Goal: Task Accomplishment & Management: Manage account settings

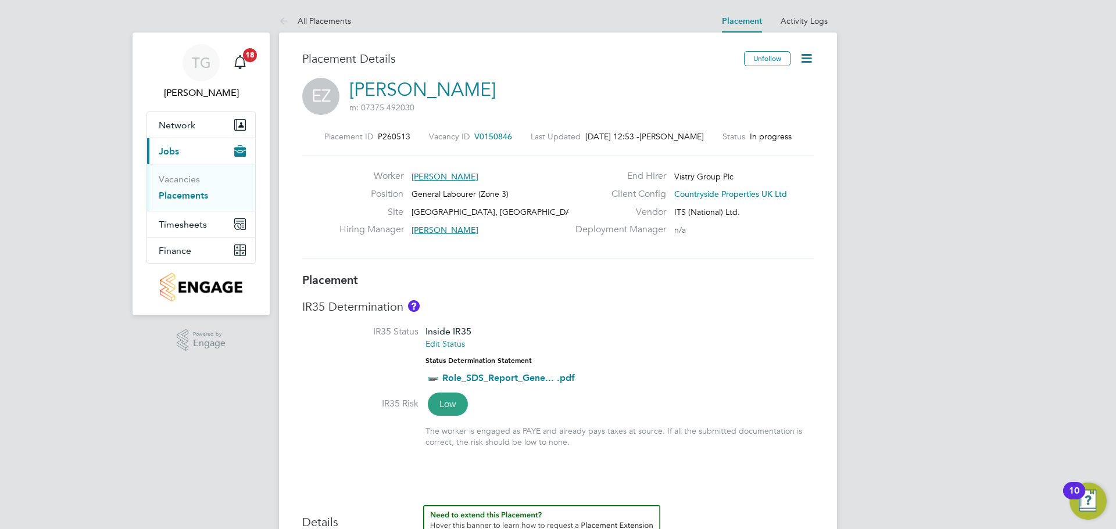
click at [801, 53] on icon at bounding box center [806, 58] width 15 height 15
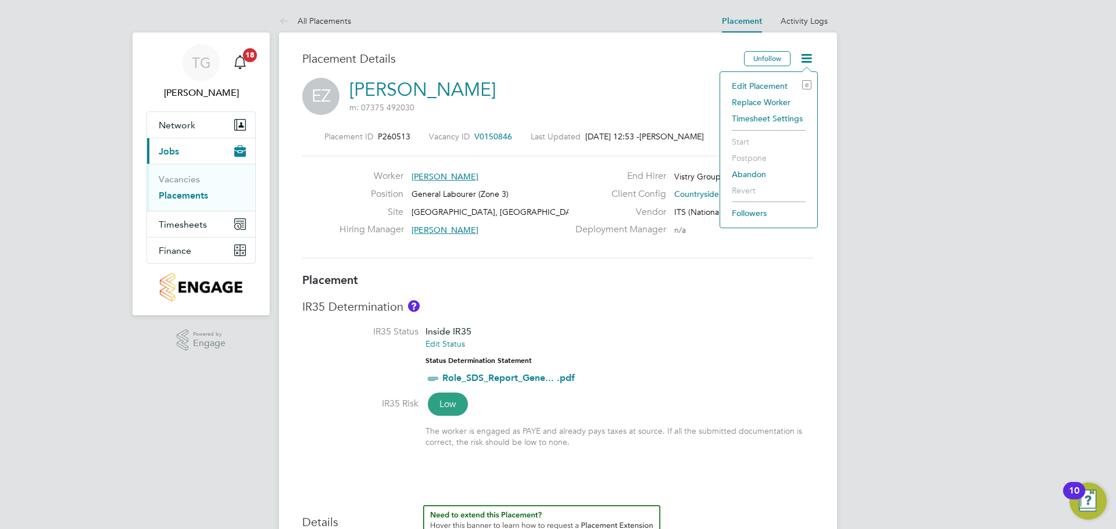
click at [769, 88] on li "Edit Placement e" at bounding box center [768, 86] width 85 height 16
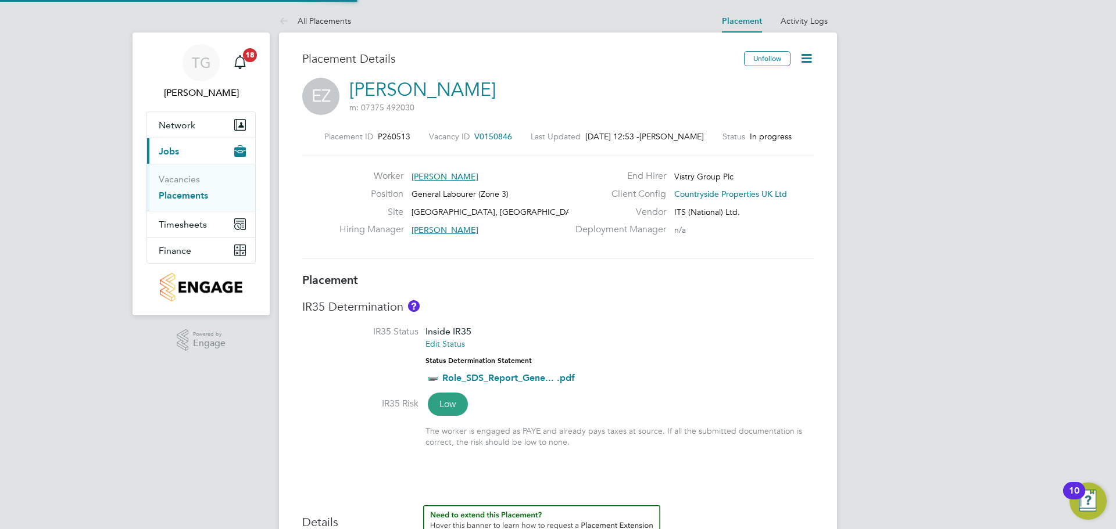
type input "[PERSON_NAME]"
type input "[DATE]"
type input "07:30"
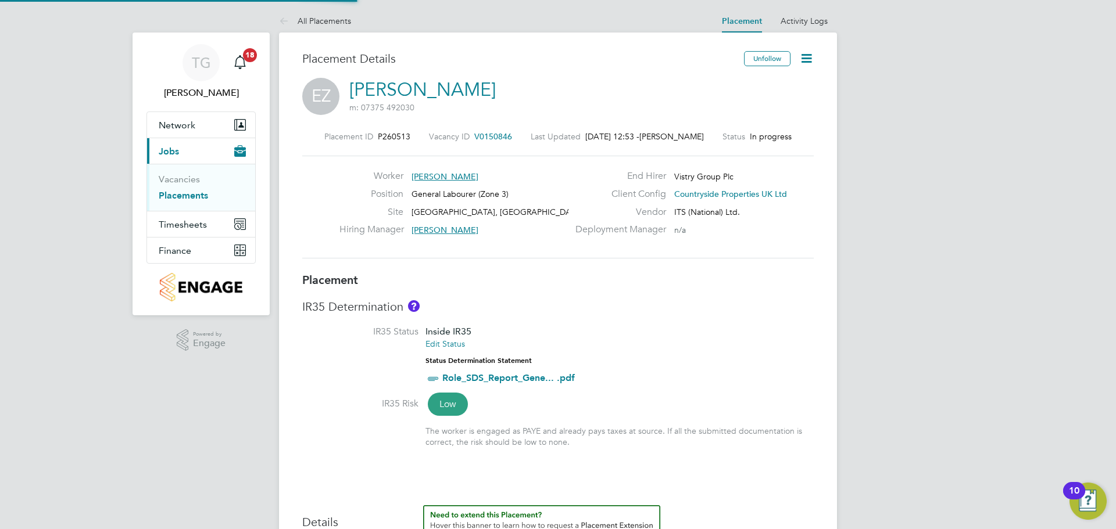
type input "16:30"
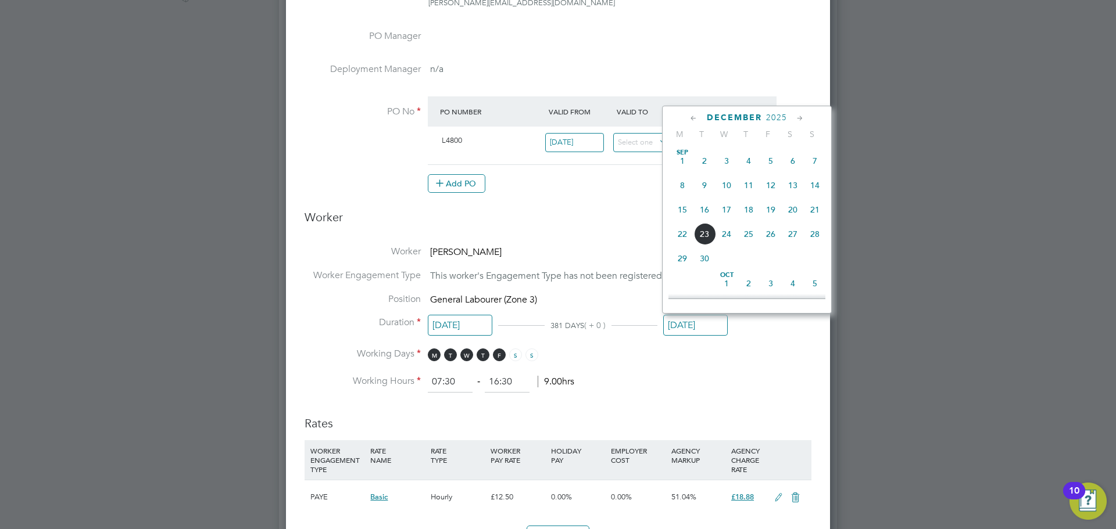
click at [707, 321] on input "[DATE]" at bounding box center [695, 326] width 65 height 22
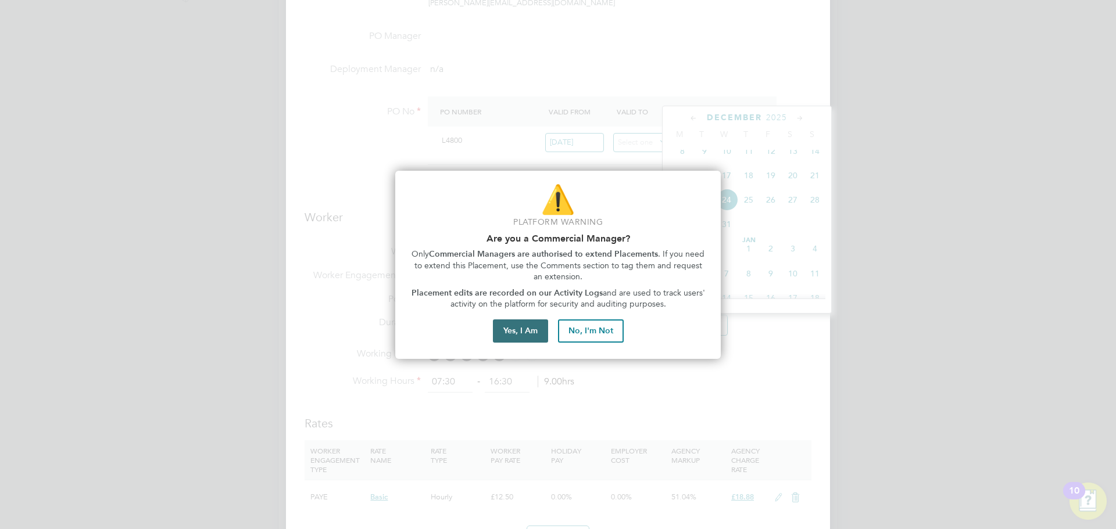
click at [529, 331] on button "Yes, I Am" at bounding box center [520, 331] width 55 height 23
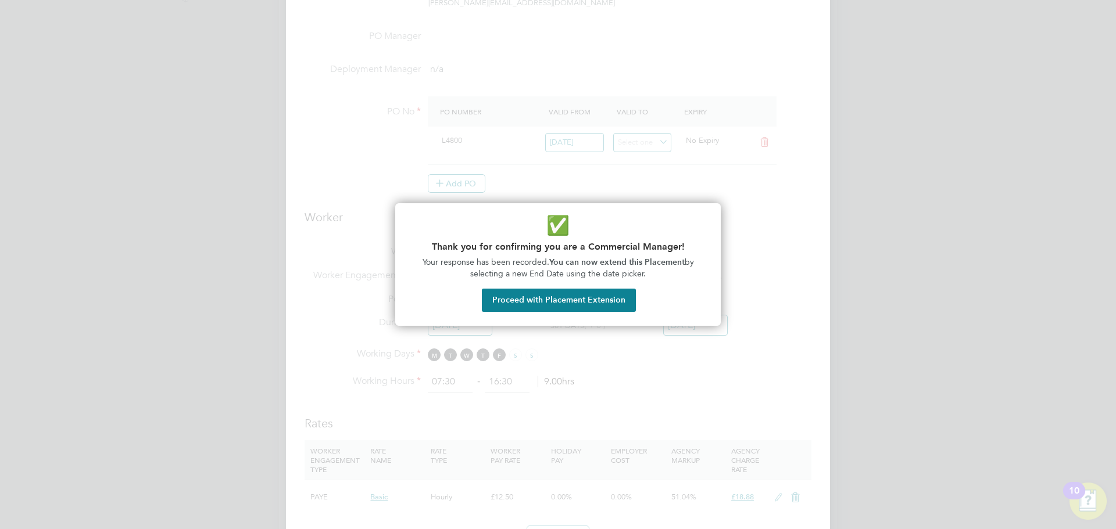
click at [568, 313] on div "✅ Thank you for confirming you are a Commercial Manager! Your response has been…" at bounding box center [557, 264] width 325 height 123
click at [586, 289] on button "Proceed with Placement Extension" at bounding box center [559, 300] width 154 height 23
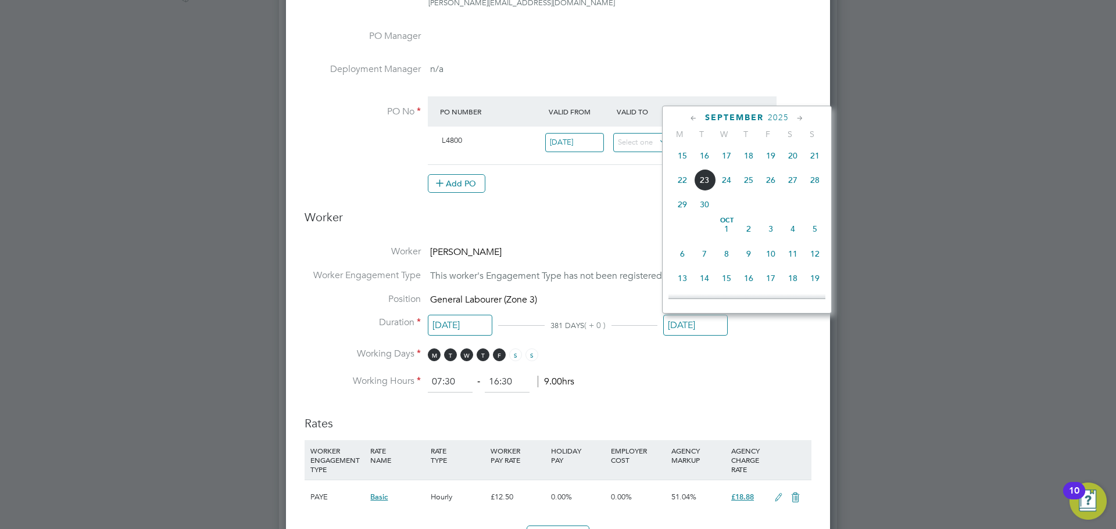
scroll to position [305, 0]
click at [812, 180] on span "28" at bounding box center [815, 175] width 22 height 22
type input "[DATE]"
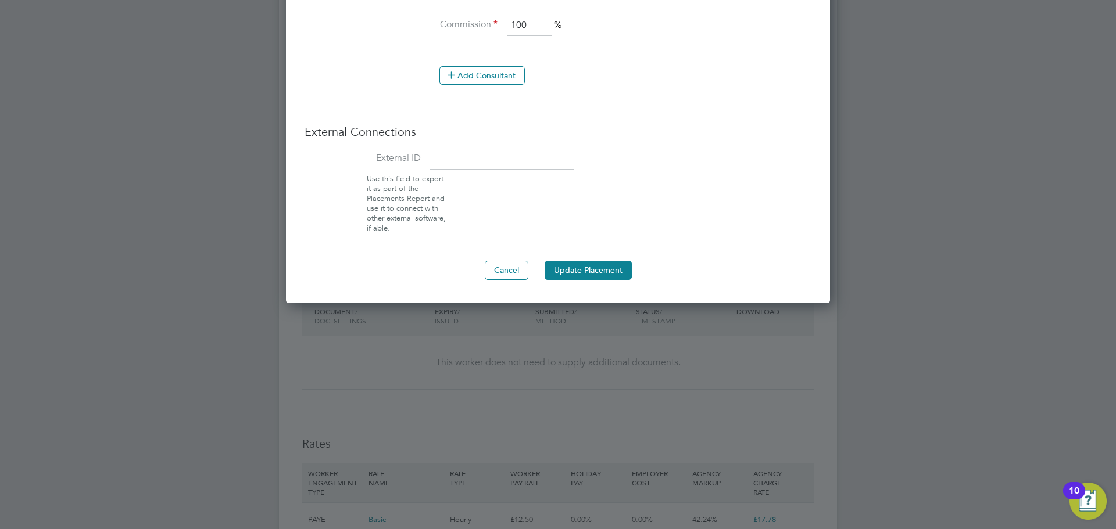
scroll to position [1162, 0]
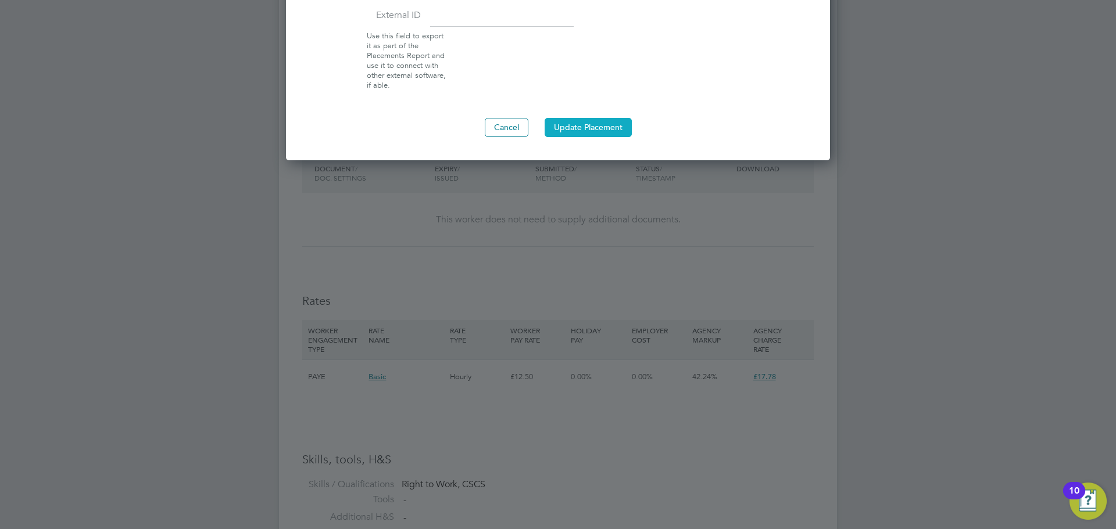
click at [592, 133] on button "Update Placement" at bounding box center [588, 127] width 87 height 19
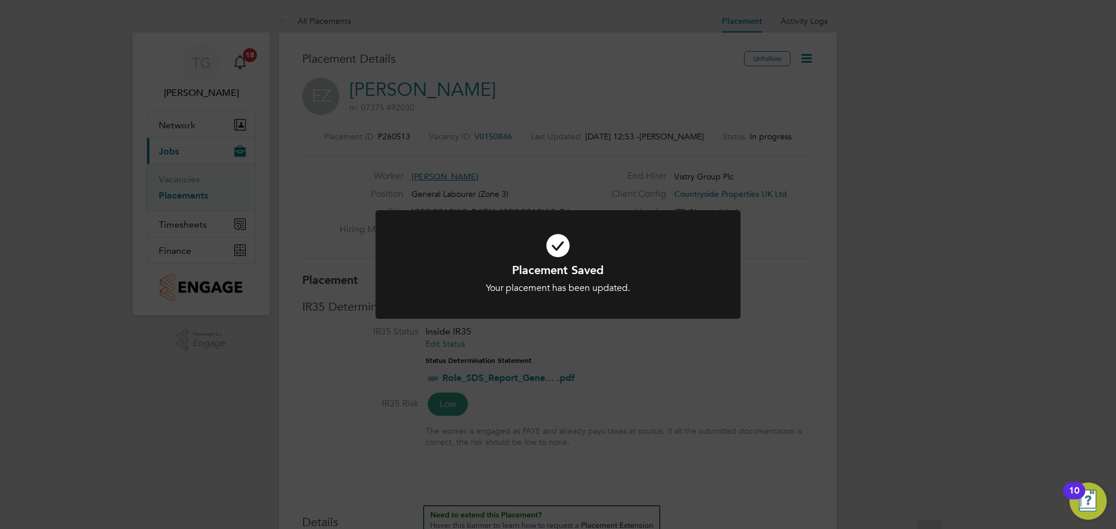
scroll to position [34, 81]
click at [594, 81] on div "Placement Saved Your placement has been updated. Cancel Okay" at bounding box center [558, 264] width 1116 height 529
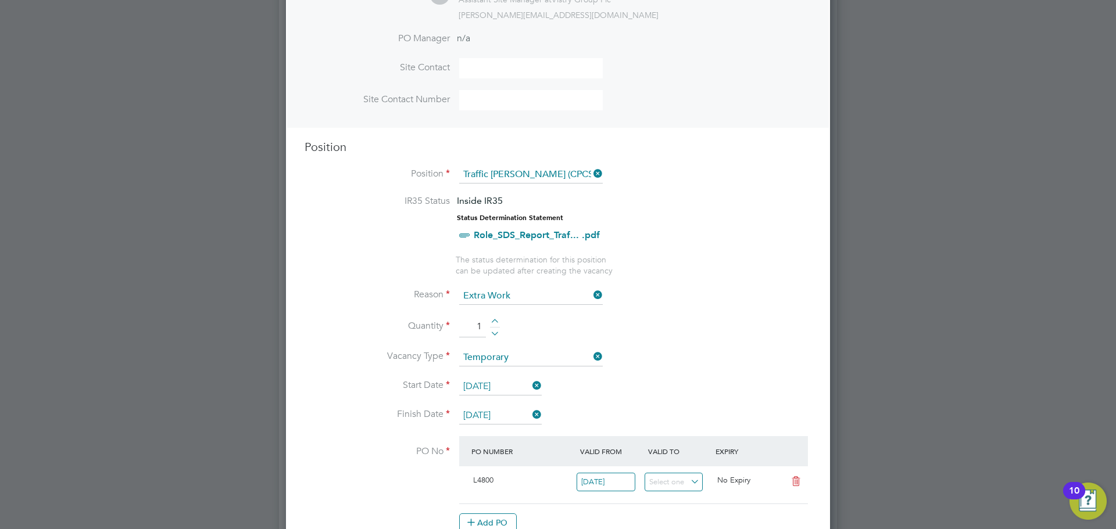
scroll to position [639, 0]
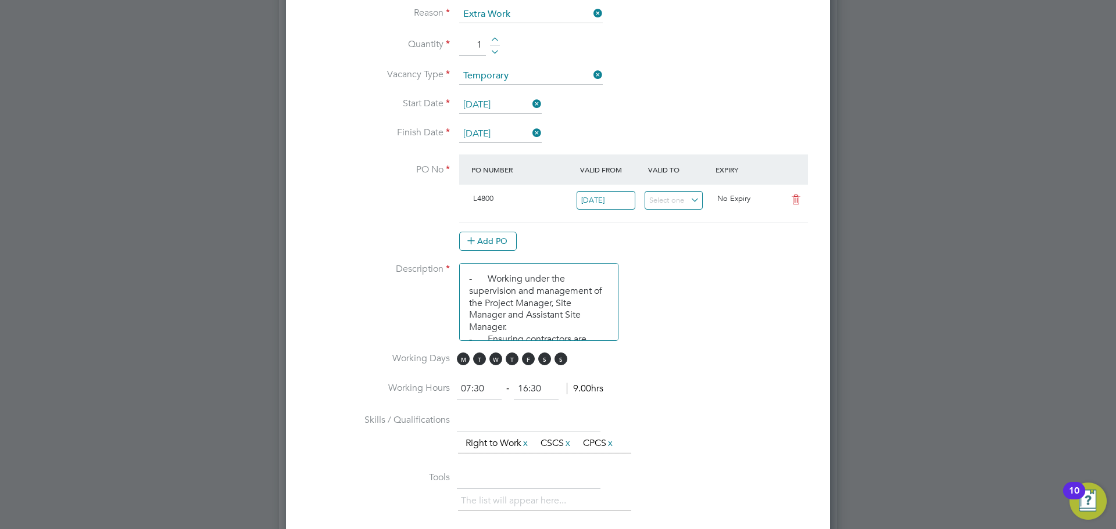
click at [485, 130] on input "[DATE]" at bounding box center [500, 134] width 83 height 17
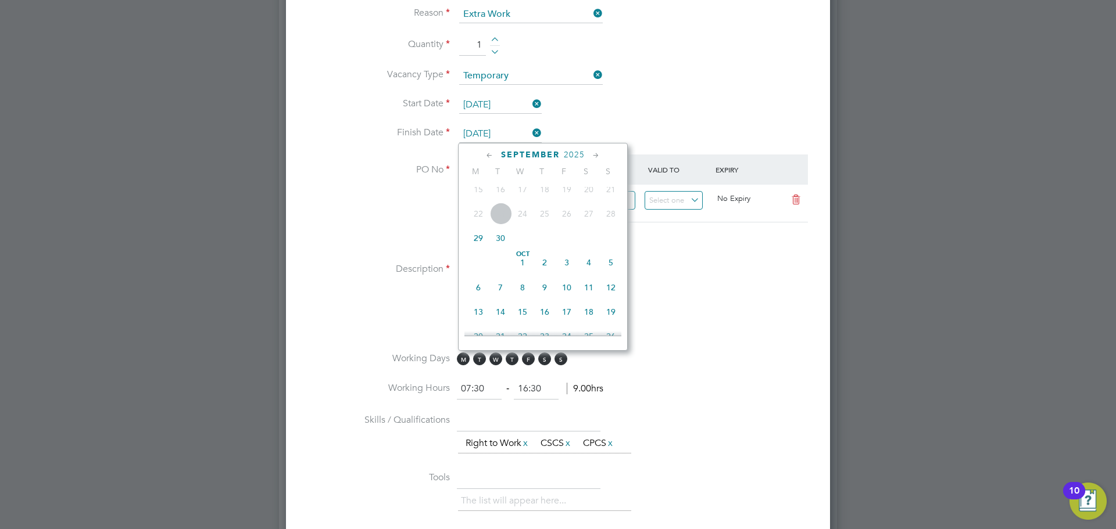
scroll to position [58, 0]
click at [482, 244] on span "29" at bounding box center [478, 238] width 22 height 22
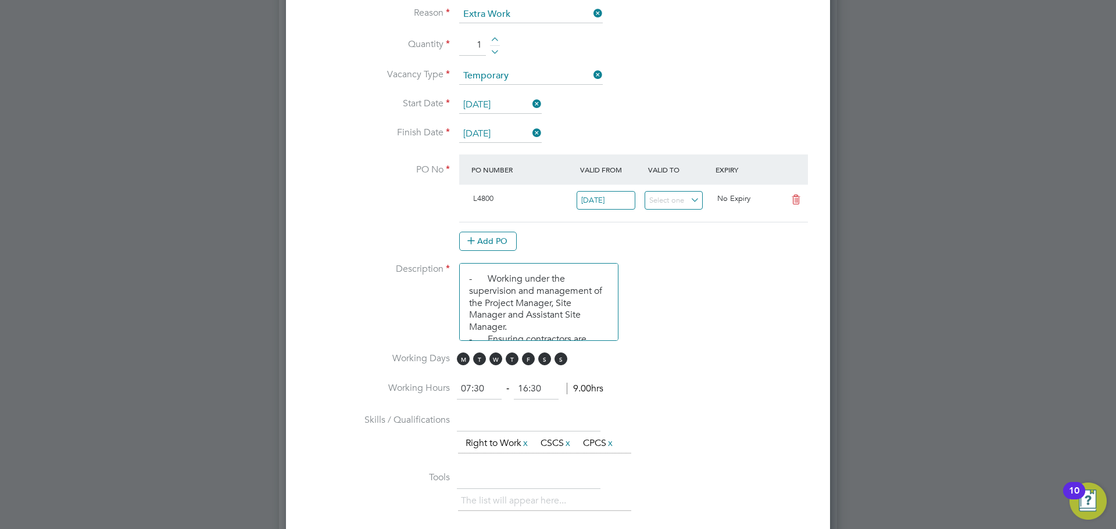
click at [506, 130] on input "29 Sep 2025" at bounding box center [500, 134] width 83 height 17
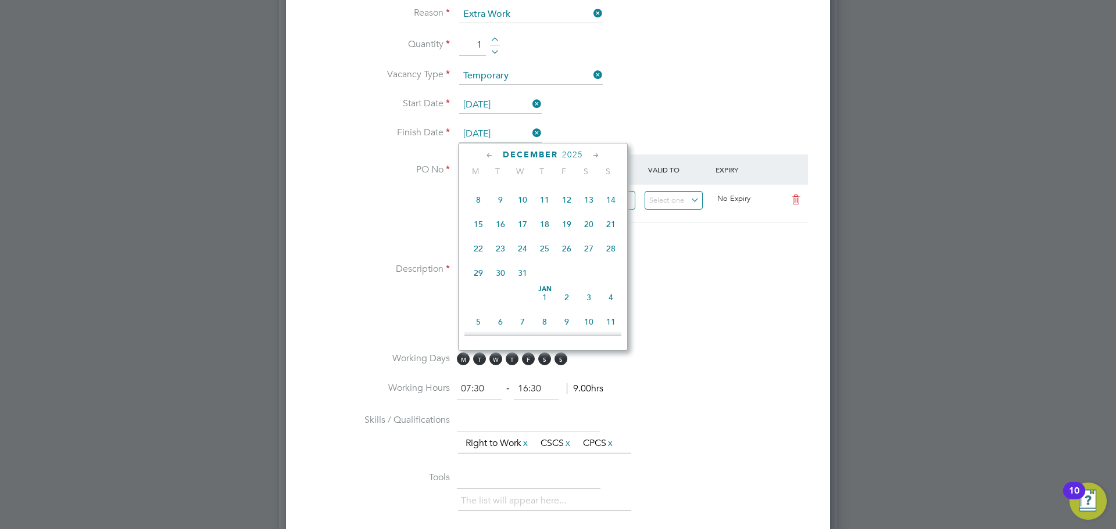
scroll to position [764, 0]
click at [525, 279] on span "24" at bounding box center [522, 268] width 22 height 22
type input "[DATE]"
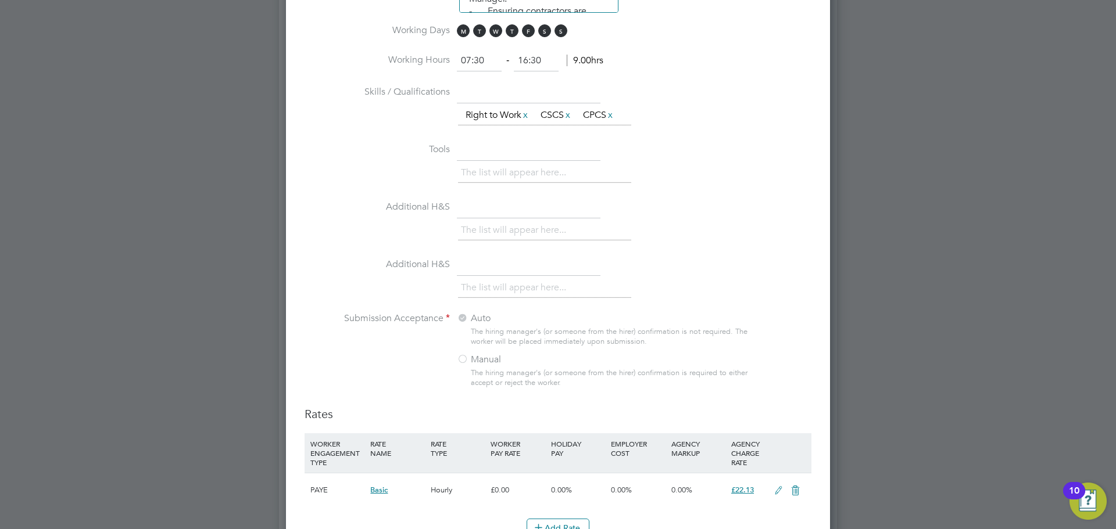
scroll to position [1162, 0]
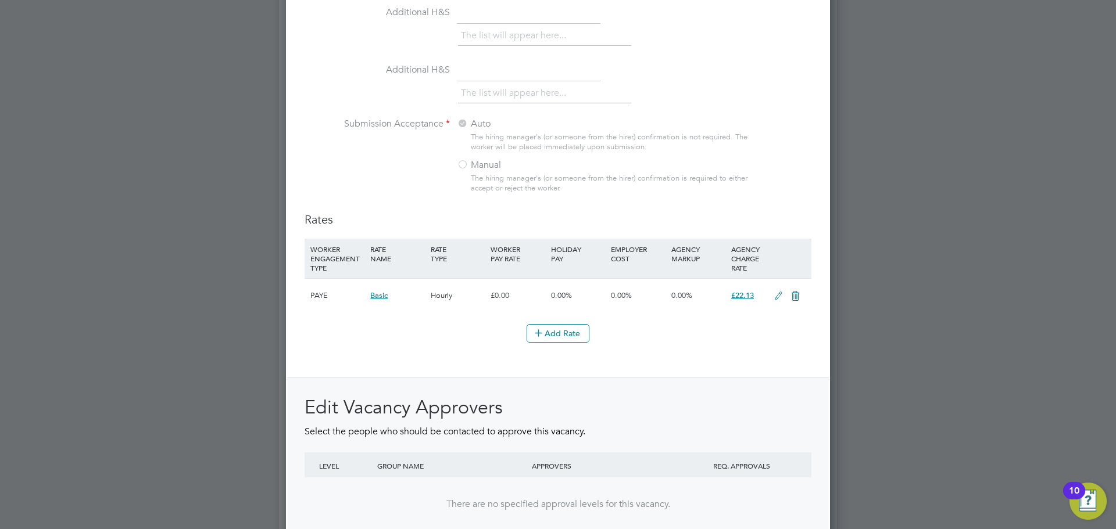
click at [774, 298] on icon at bounding box center [778, 296] width 15 height 9
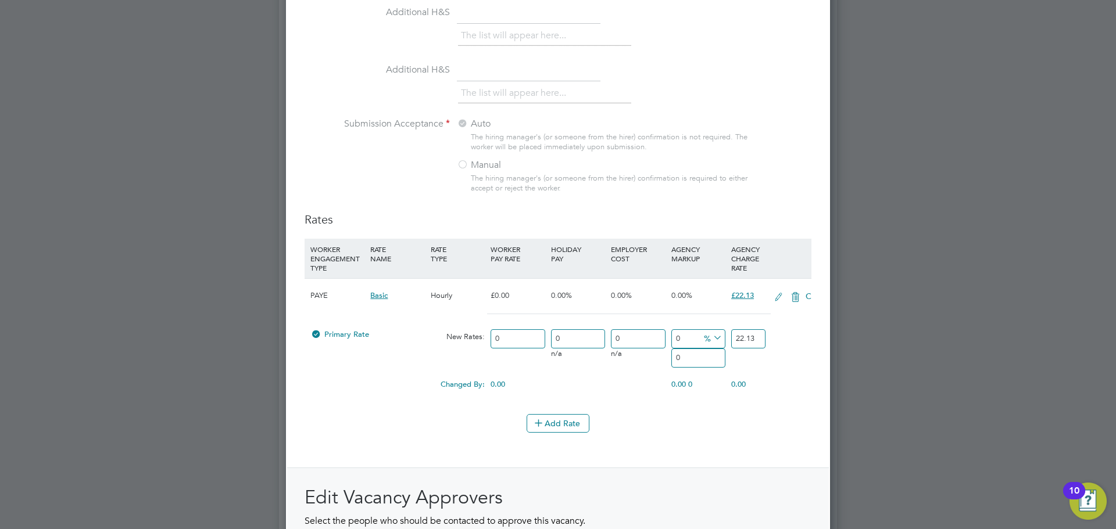
scroll to position [1825, 545]
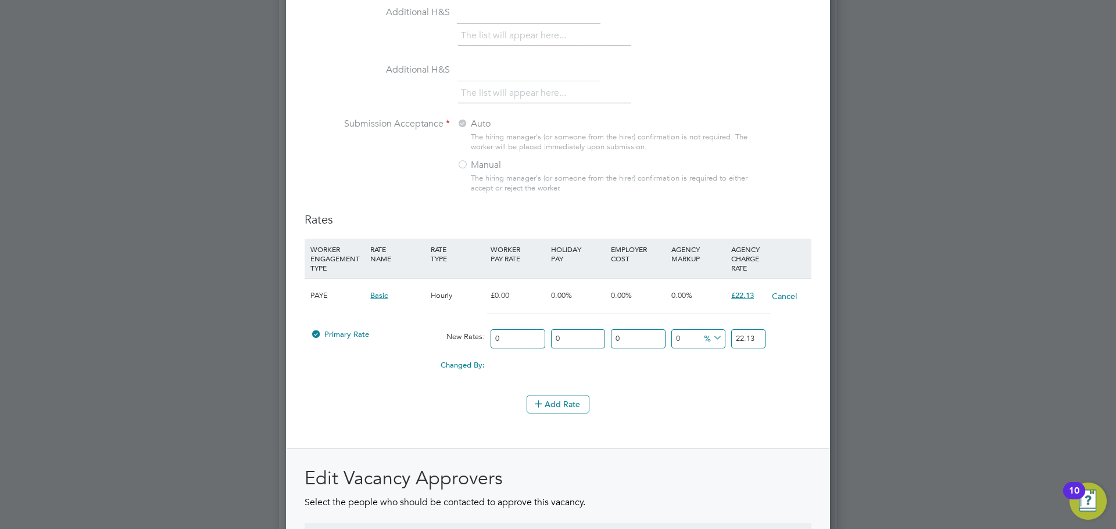
drag, startPoint x: 760, startPoint y: 340, endPoint x: 696, endPoint y: 336, distance: 64.1
click at [696, 336] on div "Primary Rate New Rates: 0 0 n/a 0 n/a 0 0 % 22.13" at bounding box center [558, 339] width 507 height 31
type input "20.50"
click at [671, 383] on div "Changed By: 0.00 0.00 0 0.00" at bounding box center [558, 369] width 507 height 29
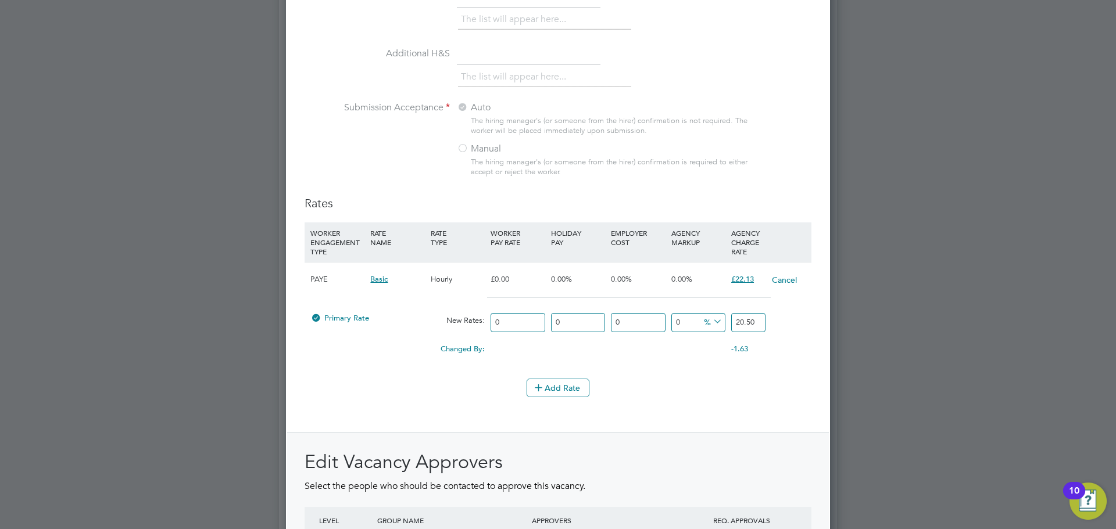
scroll to position [1340, 0]
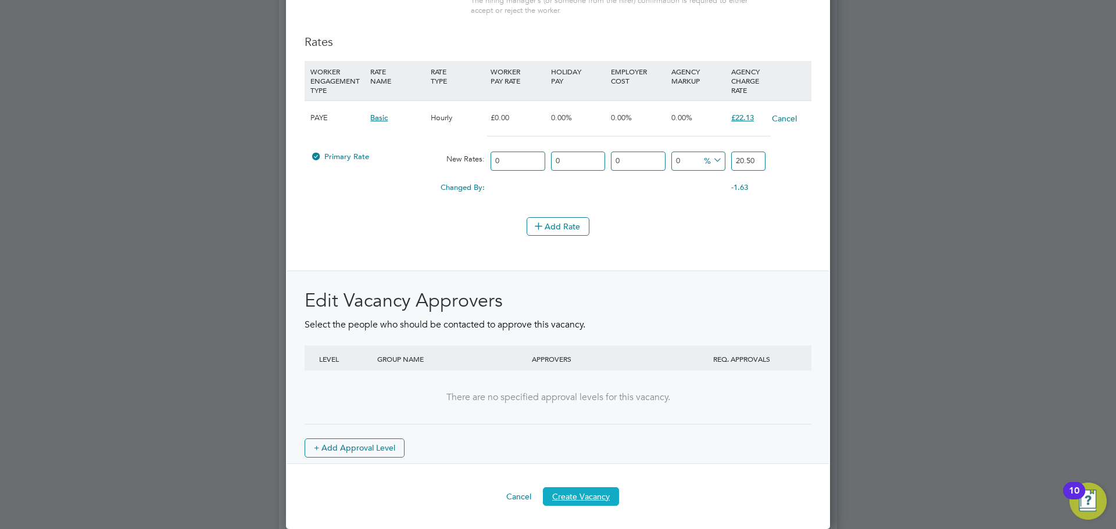
click at [595, 494] on button "Create Vacancy" at bounding box center [581, 497] width 76 height 19
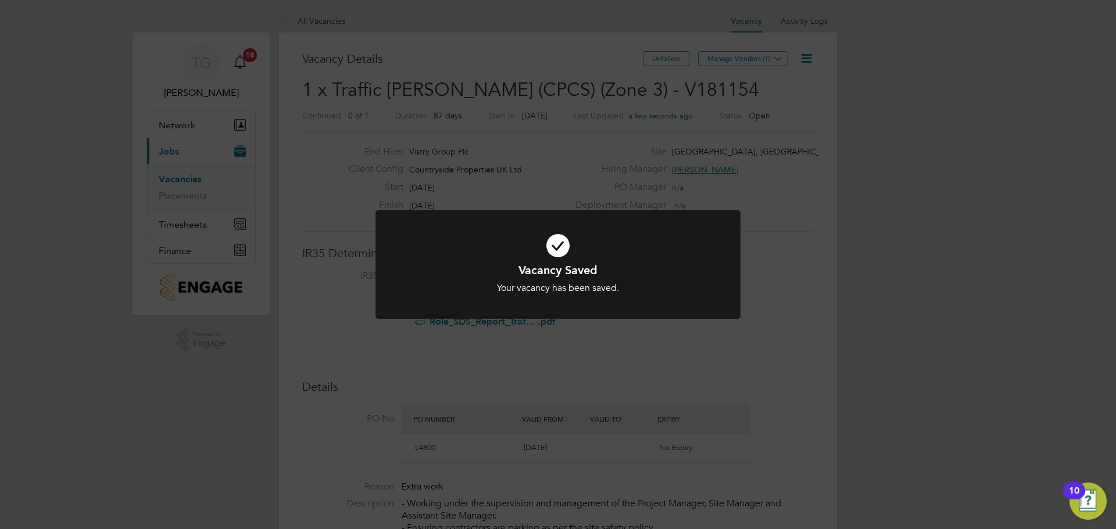
click at [731, 63] on div "Vacancy Saved Your vacancy has been saved. Cancel Okay" at bounding box center [558, 264] width 1116 height 529
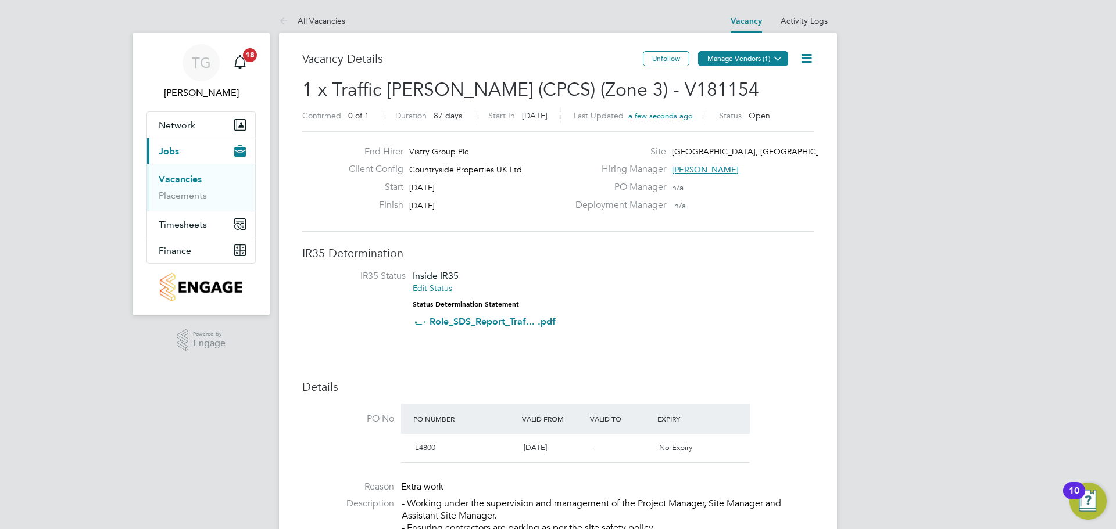
click at [738, 63] on button "Manage Vendors (1)" at bounding box center [743, 58] width 90 height 15
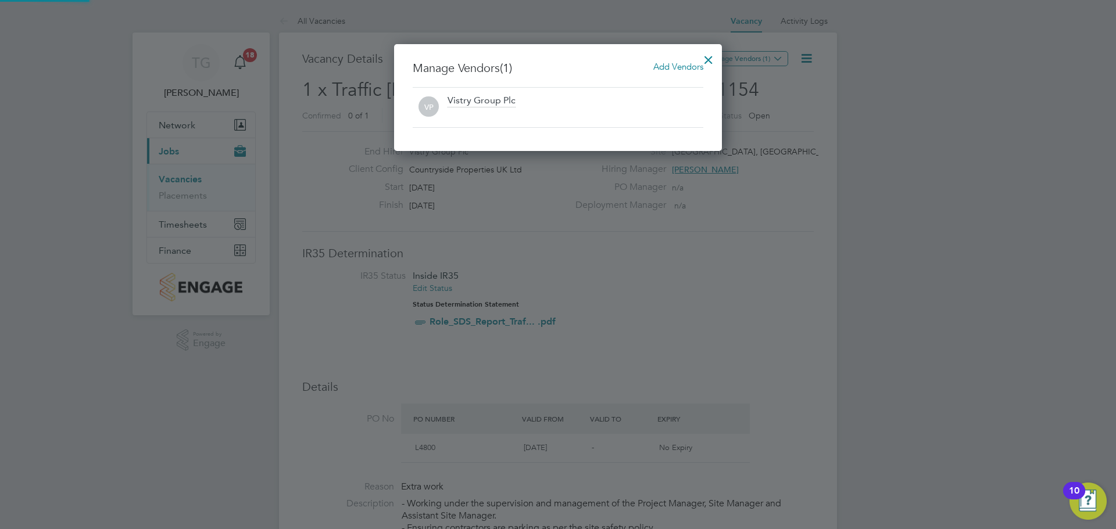
click at [662, 65] on span "Add Vendors" at bounding box center [678, 66] width 50 height 11
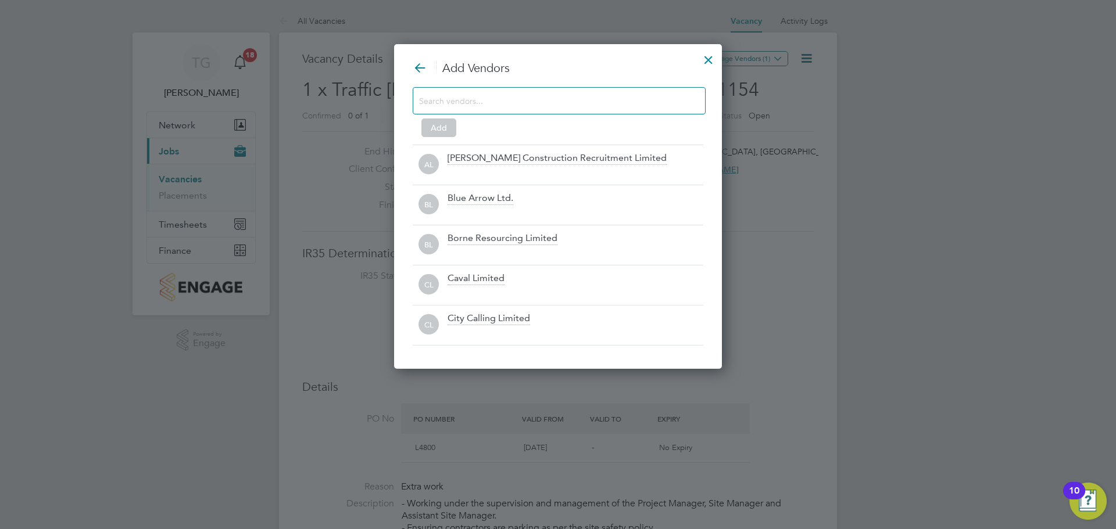
click at [545, 107] on div at bounding box center [559, 100] width 293 height 27
type input "t"
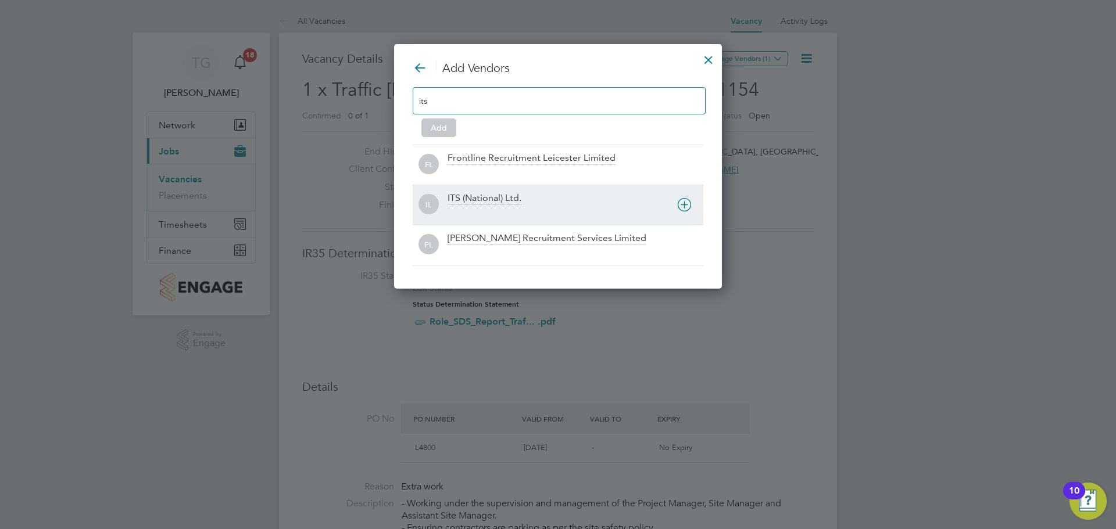
type input "its"
click at [510, 200] on div "ITS (National) Ltd." at bounding box center [485, 198] width 74 height 13
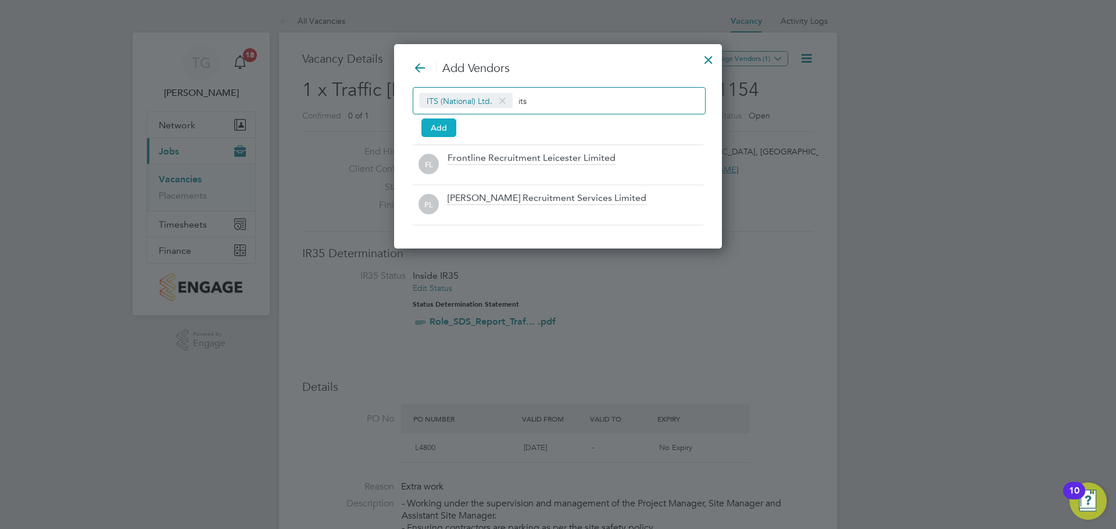
click at [450, 127] on button "Add" at bounding box center [438, 128] width 35 height 19
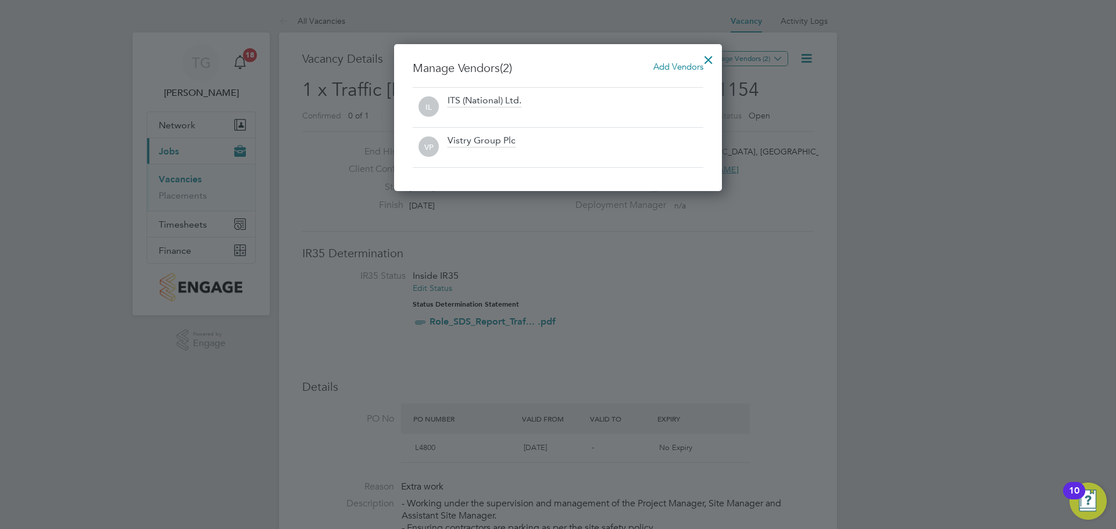
click at [713, 53] on div at bounding box center [708, 56] width 21 height 21
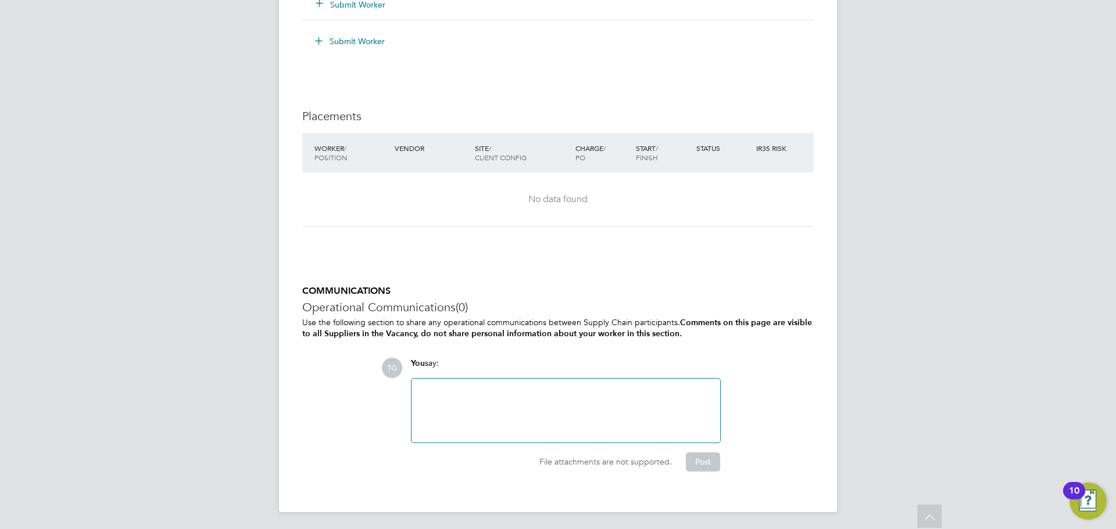
click at [558, 386] on div at bounding box center [565, 411] width 295 height 50
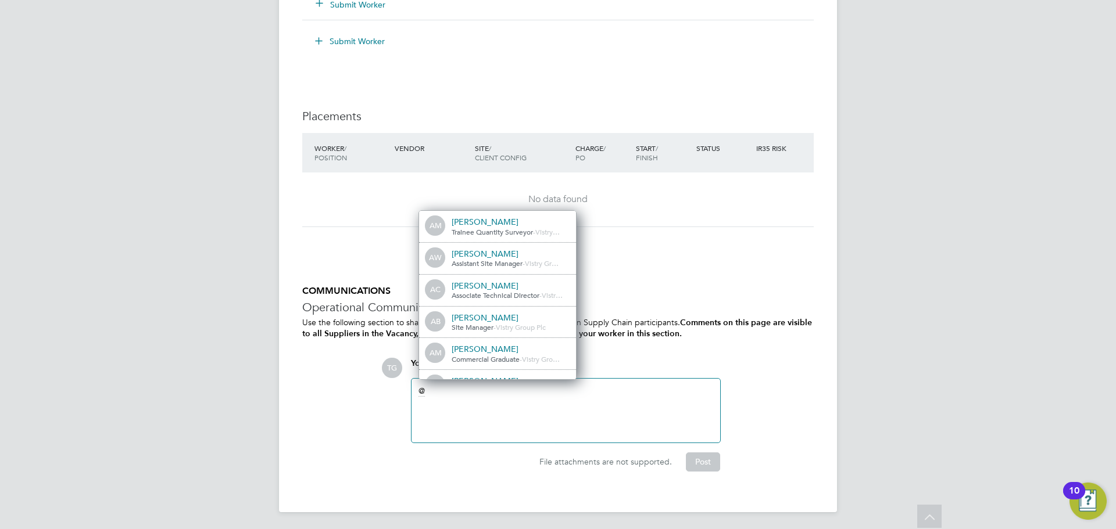
click at [490, 398] on div at bounding box center [565, 411] width 295 height 50
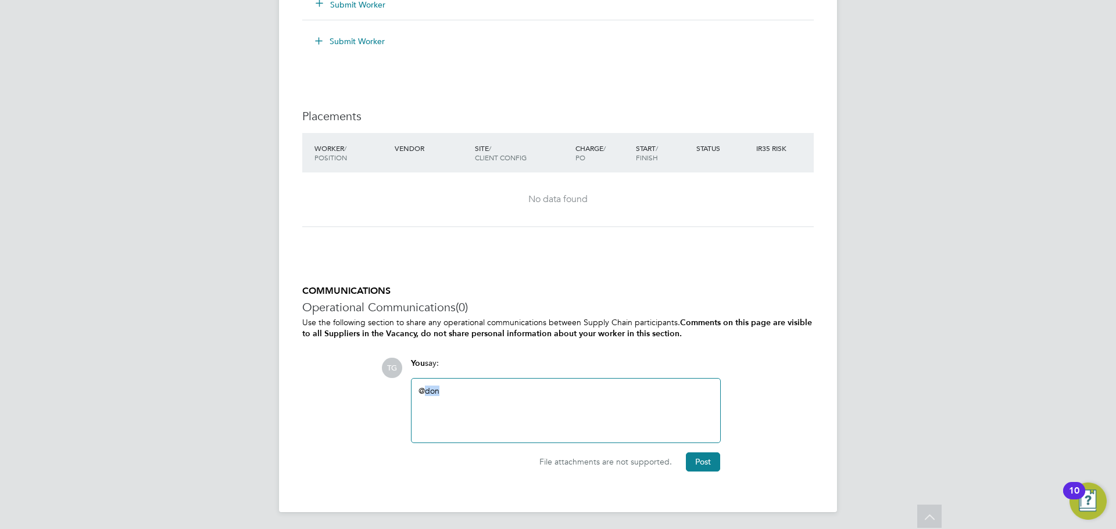
drag, startPoint x: 472, startPoint y: 391, endPoint x: 420, endPoint y: 386, distance: 52.5
click at [422, 386] on div "@don" at bounding box center [565, 411] width 295 height 50
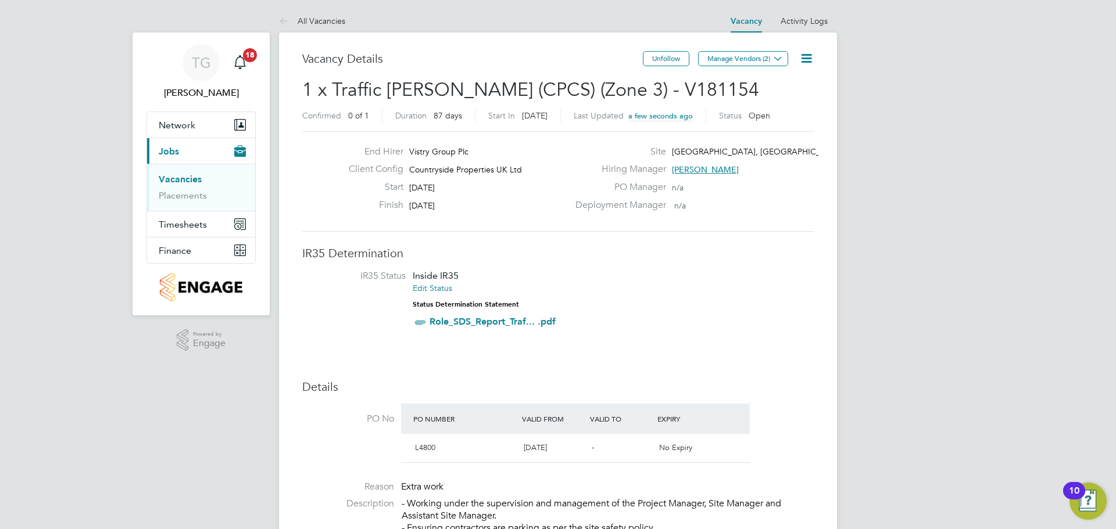
click at [799, 63] on icon at bounding box center [806, 58] width 15 height 15
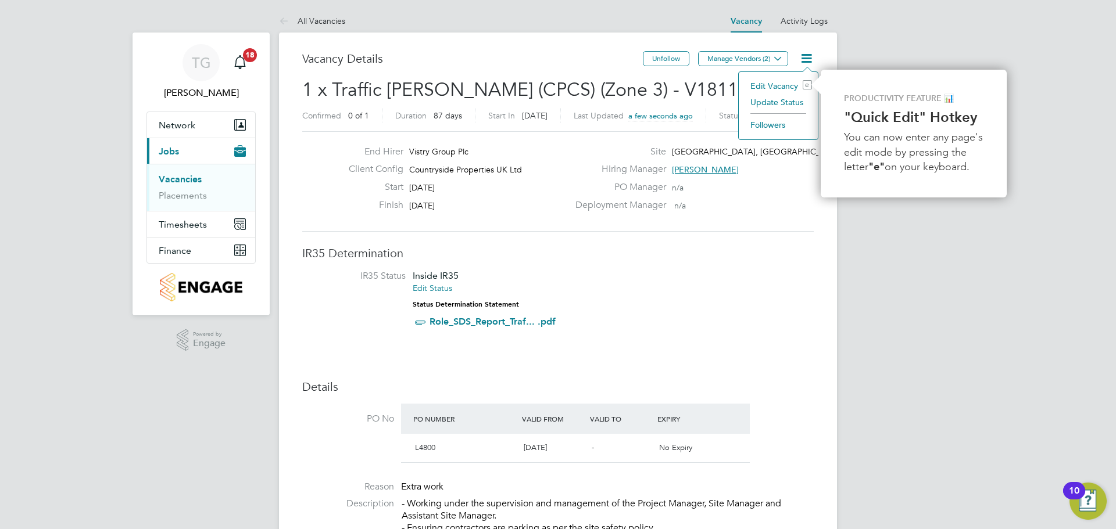
click at [788, 81] on li "Edit Vacancy e" at bounding box center [777, 86] width 67 height 16
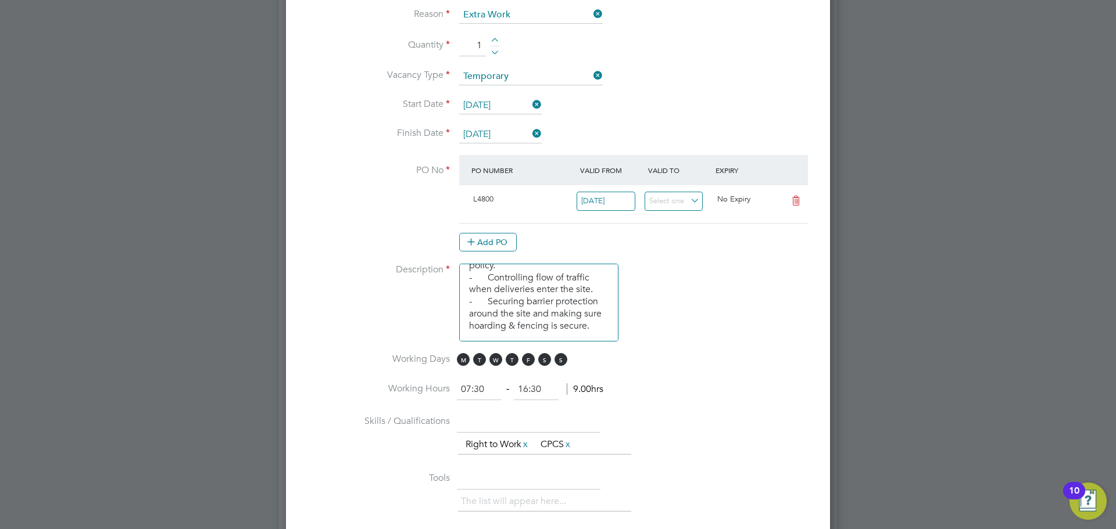
click at [493, 138] on input "[DATE]" at bounding box center [500, 134] width 83 height 17
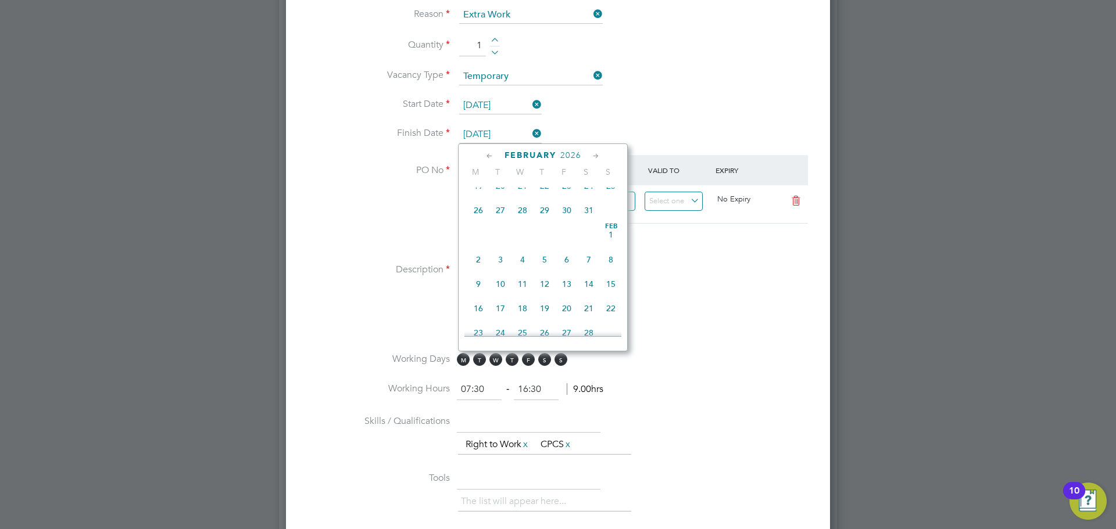
click at [607, 295] on span "15" at bounding box center [611, 284] width 22 height 22
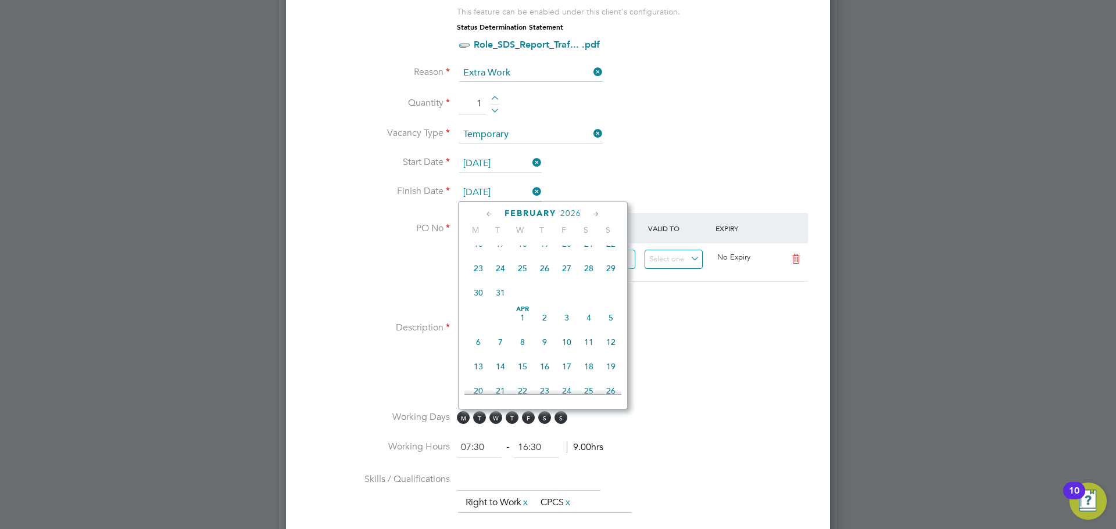
click at [506, 198] on input "15 Feb 2026" at bounding box center [500, 192] width 83 height 17
click at [612, 363] on span "16" at bounding box center [611, 358] width 22 height 22
type input "16 Nov 2025"
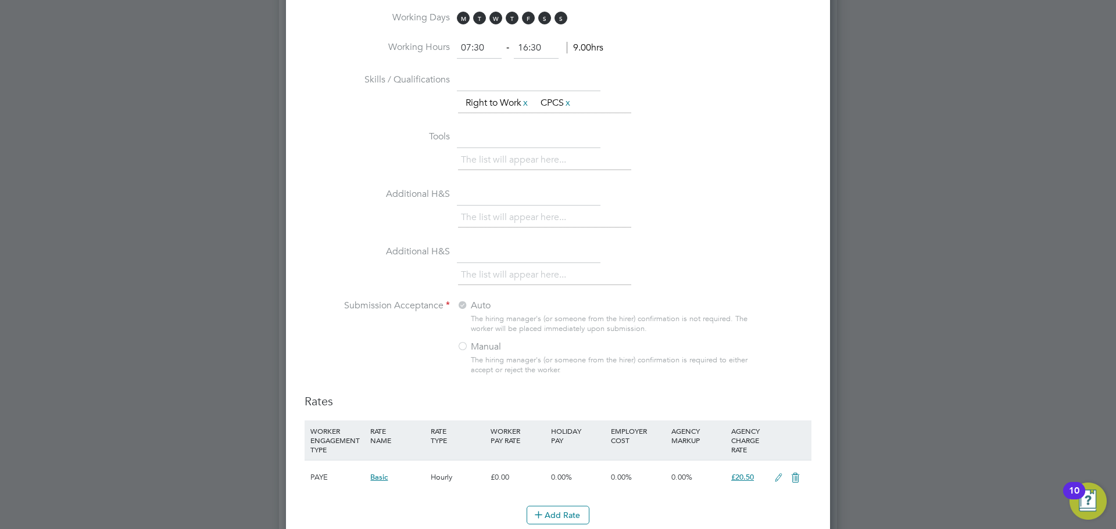
scroll to position [1030, 0]
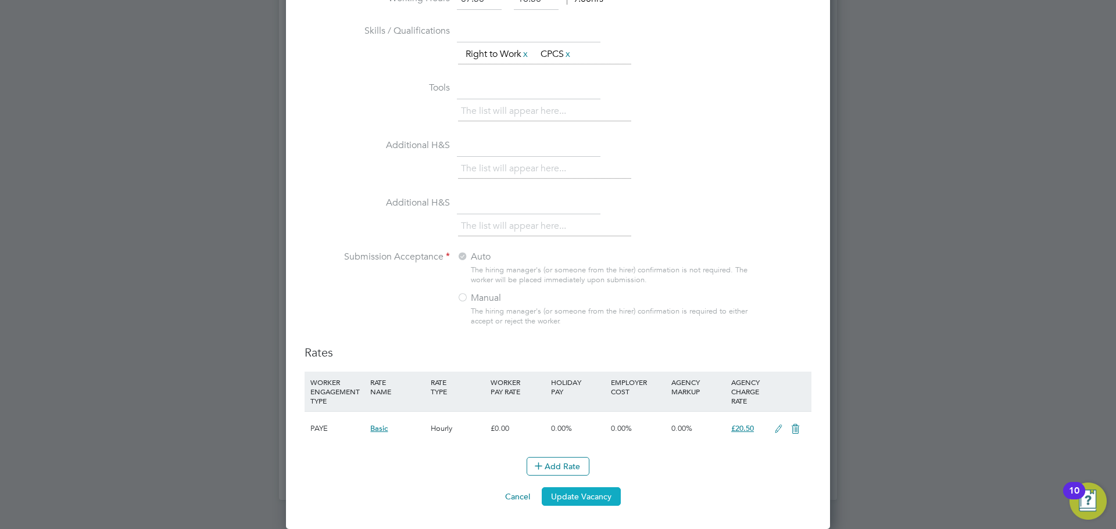
click at [601, 498] on button "Update Vacancy" at bounding box center [581, 497] width 79 height 19
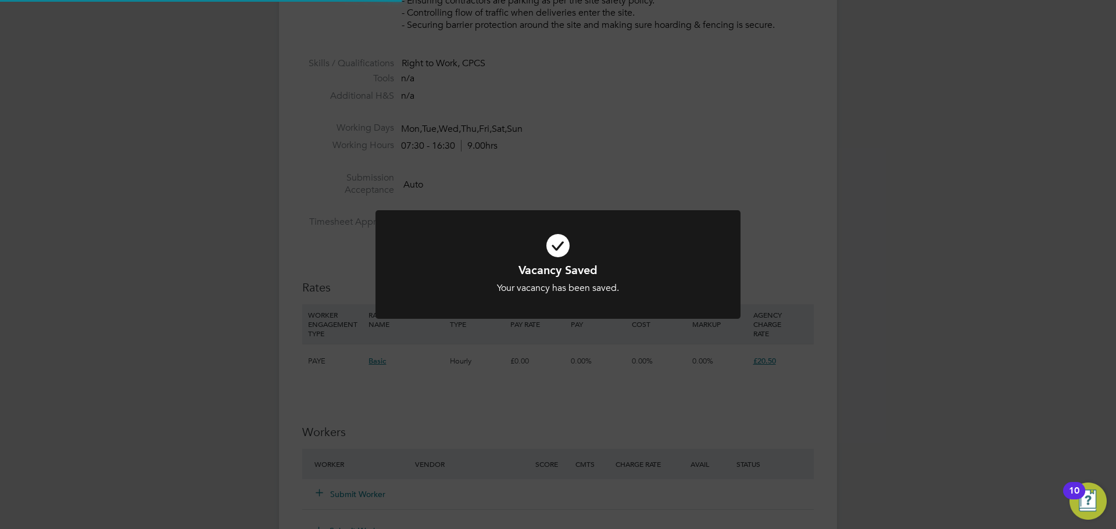
scroll to position [34, 81]
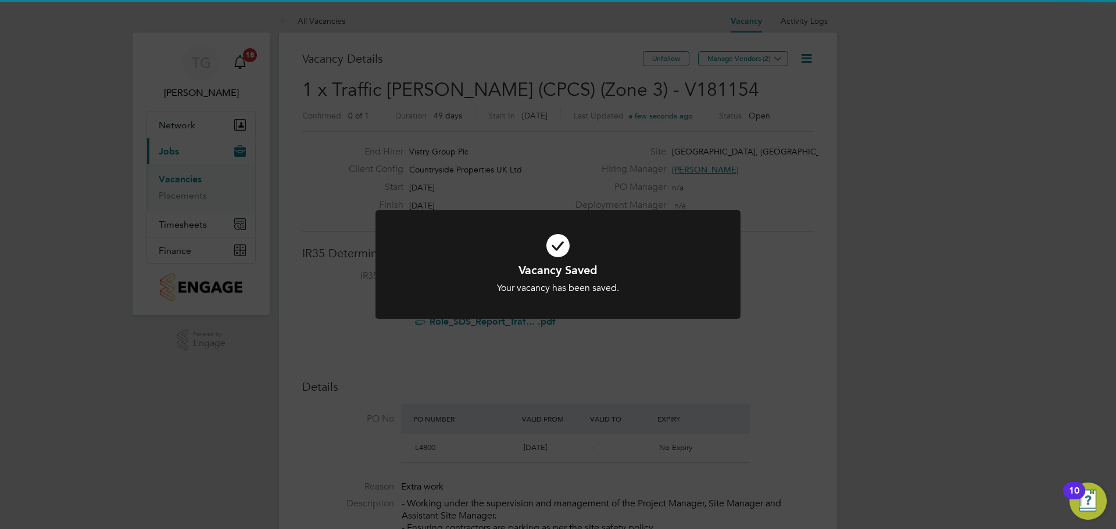
click at [789, 284] on div "Vacancy Saved Your vacancy has been saved. Cancel Okay" at bounding box center [558, 264] width 1116 height 529
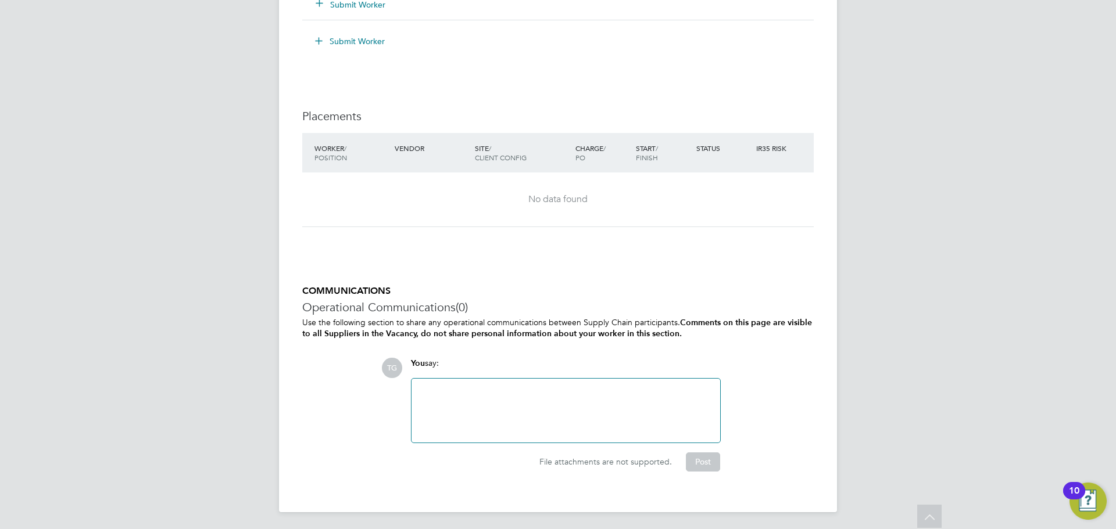
click at [543, 429] on div at bounding box center [565, 411] width 295 height 50
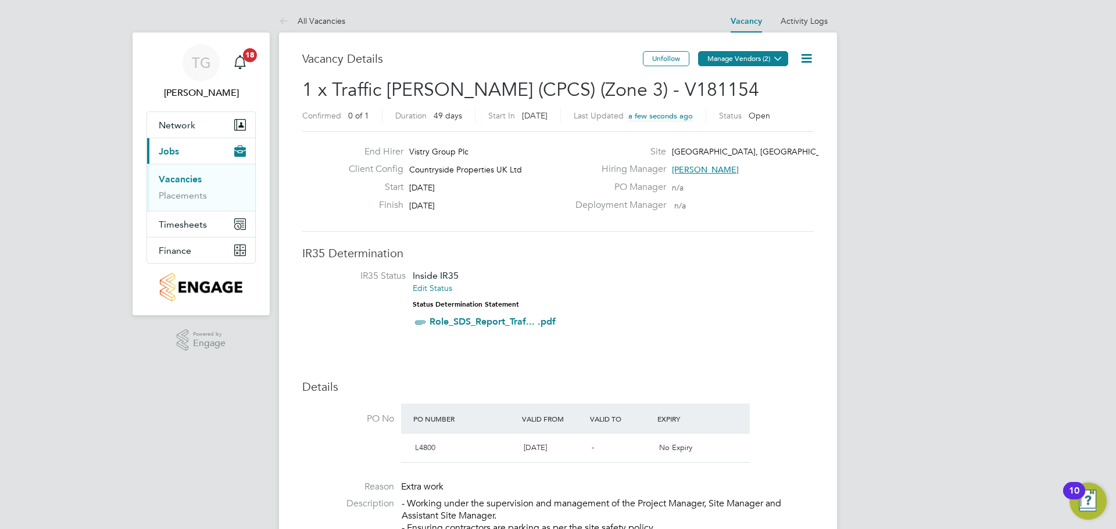
click at [748, 58] on button "Manage Vendors (2)" at bounding box center [743, 58] width 90 height 15
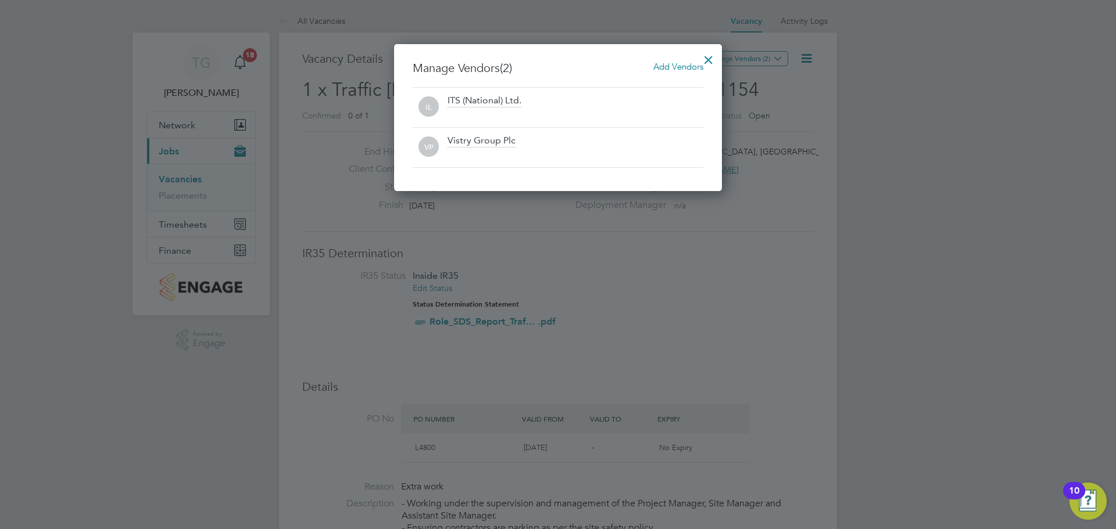
click at [707, 60] on div at bounding box center [708, 56] width 21 height 21
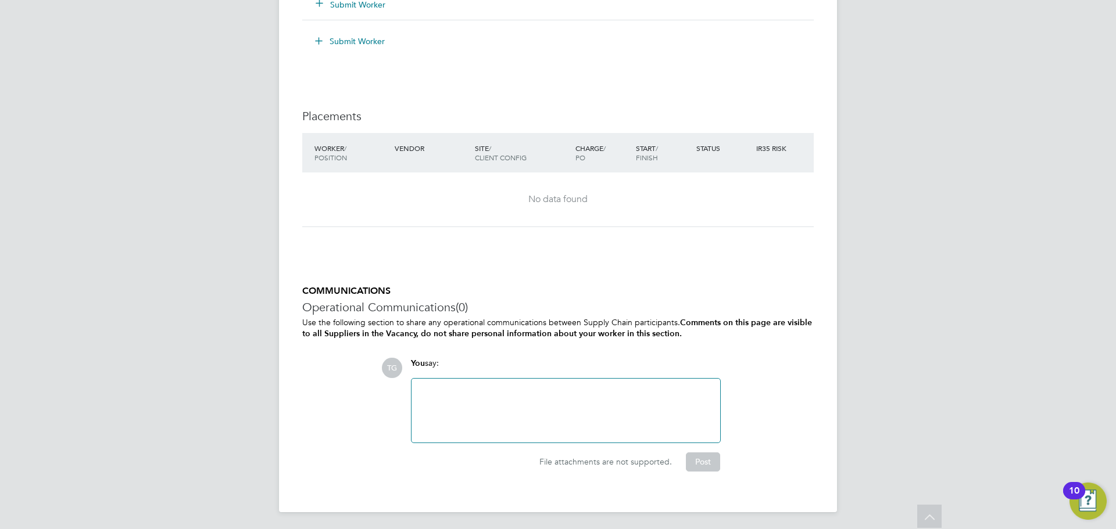
click at [520, 423] on div at bounding box center [565, 411] width 295 height 50
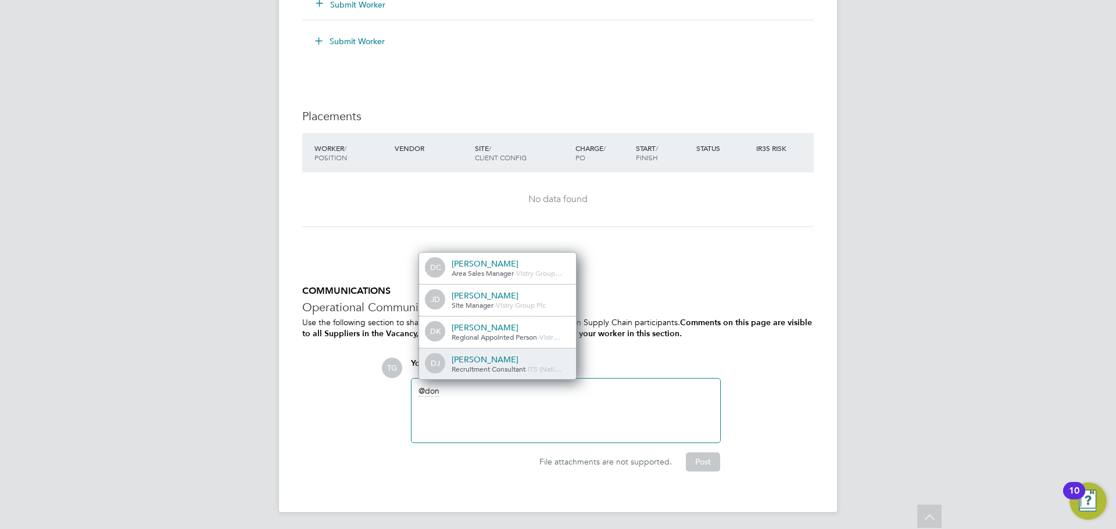
click at [496, 364] on span "Recruitment Consultant" at bounding box center [489, 368] width 74 height 9
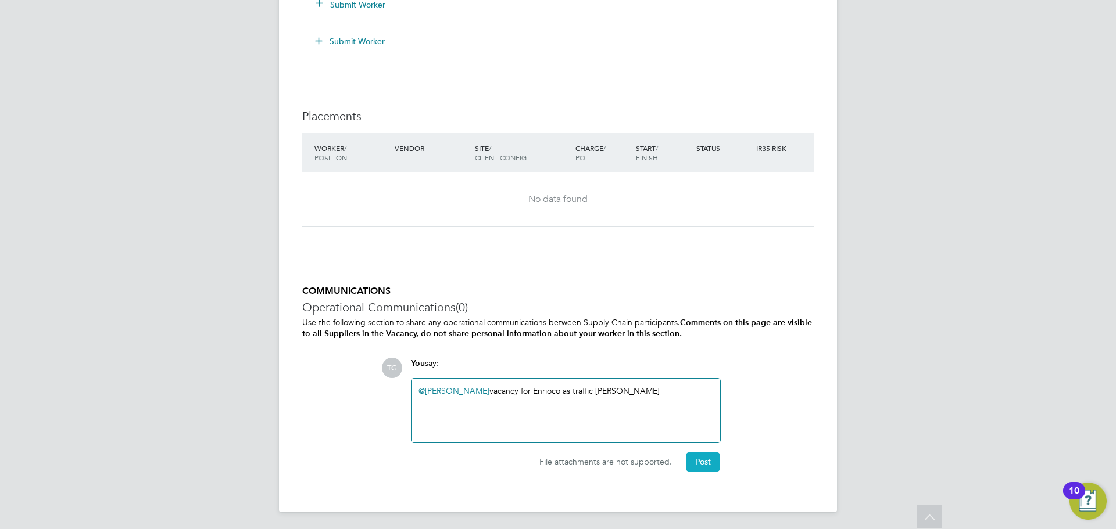
click at [694, 468] on button "Post" at bounding box center [703, 462] width 34 height 19
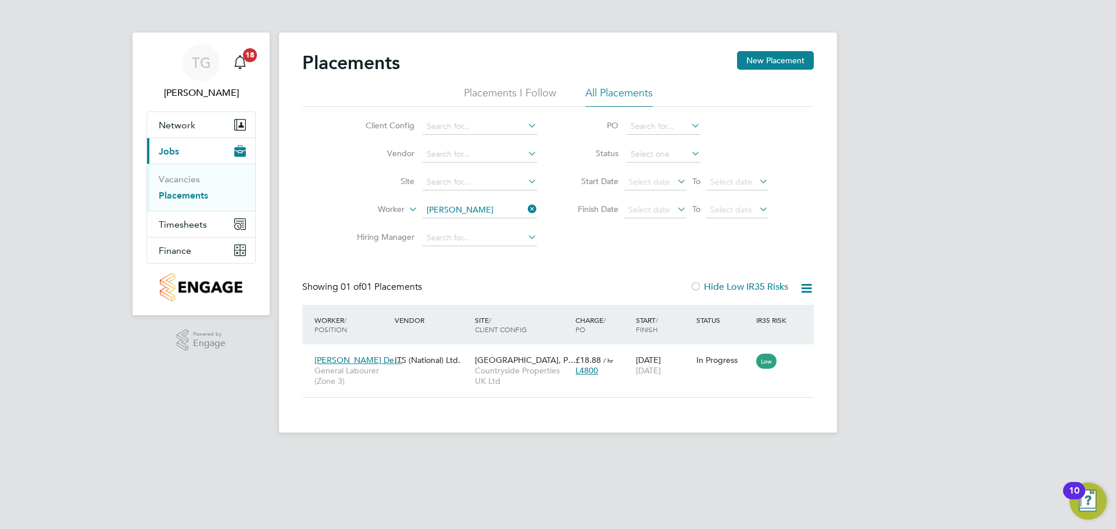
scroll to position [11, 55]
